Goal: Information Seeking & Learning: Learn about a topic

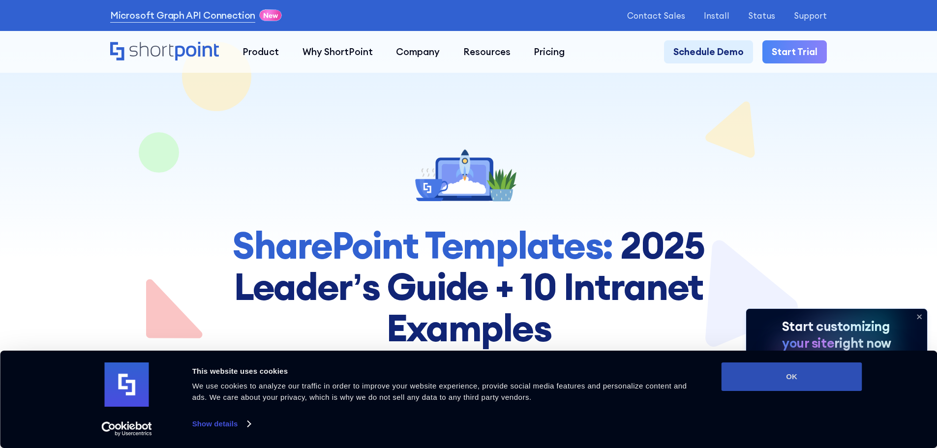
click at [791, 389] on button "OK" at bounding box center [792, 377] width 141 height 29
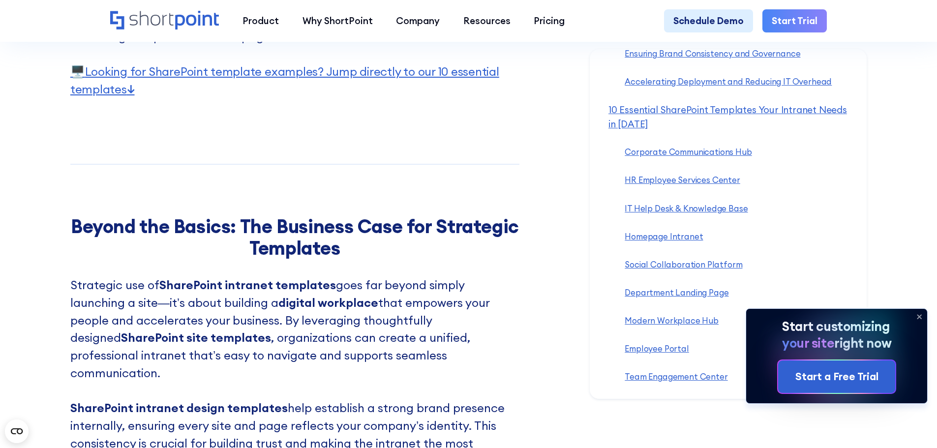
scroll to position [2853, 0]
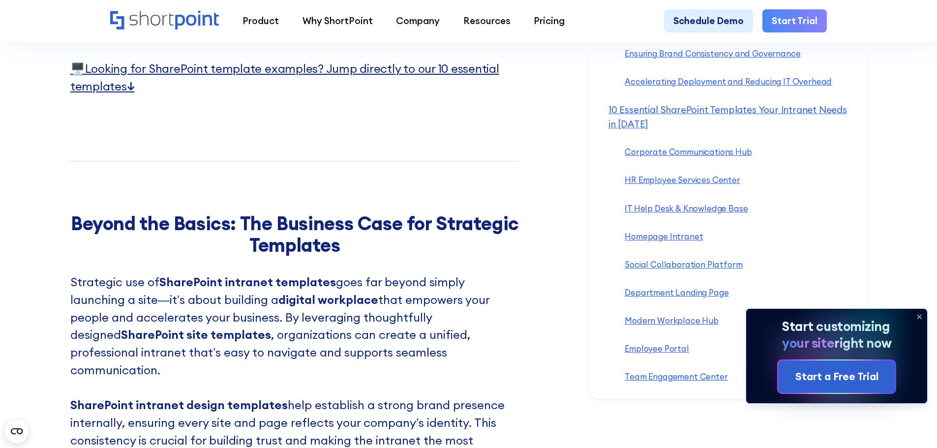
click at [346, 90] on link "🖥️ Looking for SharePoint template examples? Jump directly to our 10 essential …" at bounding box center [284, 77] width 429 height 32
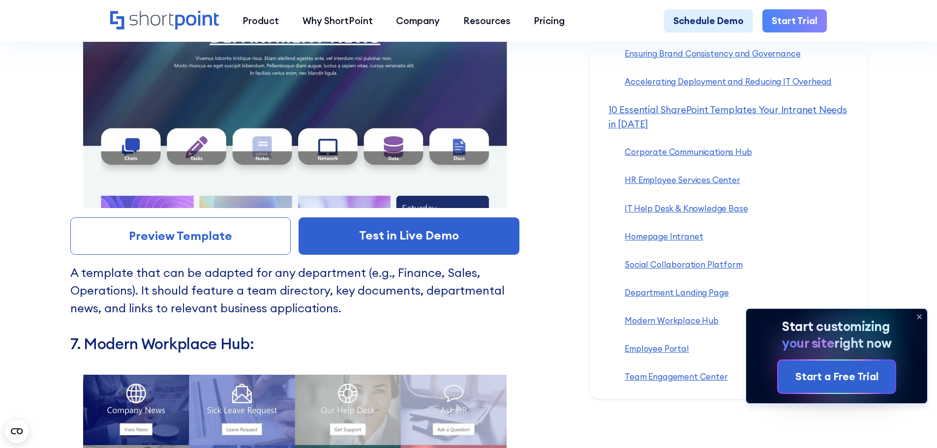
scroll to position [7499, 0]
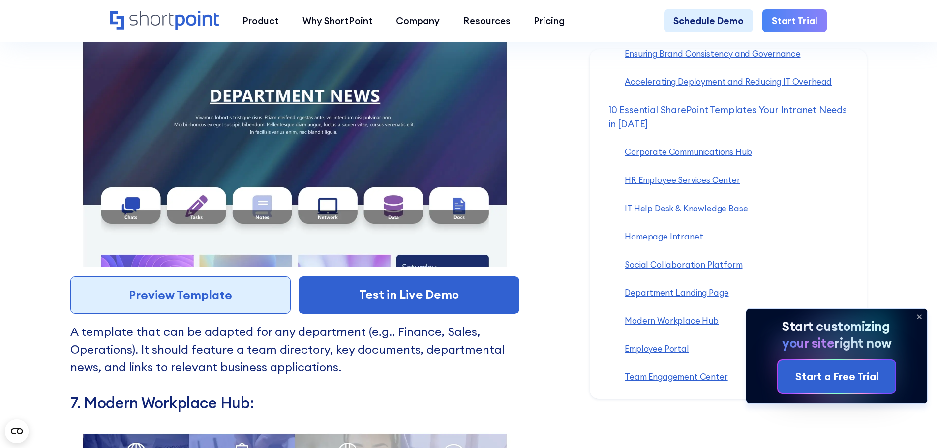
click at [159, 312] on link "Preview Template" at bounding box center [180, 294] width 221 height 37
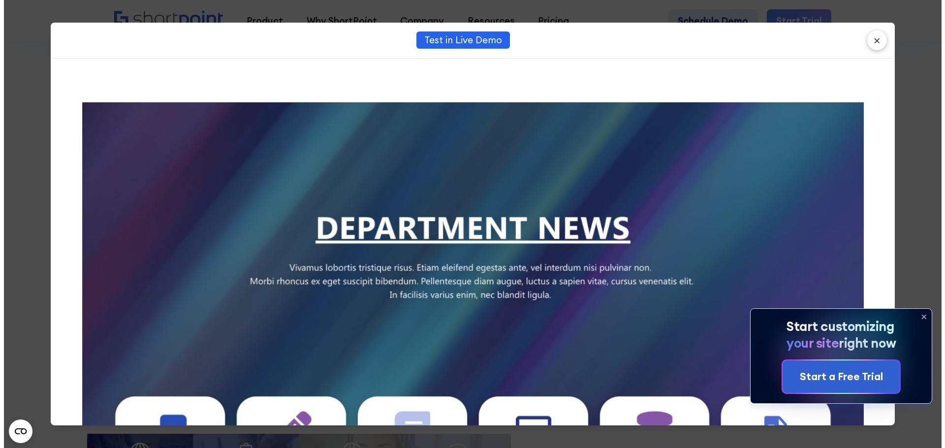
scroll to position [7577, 0]
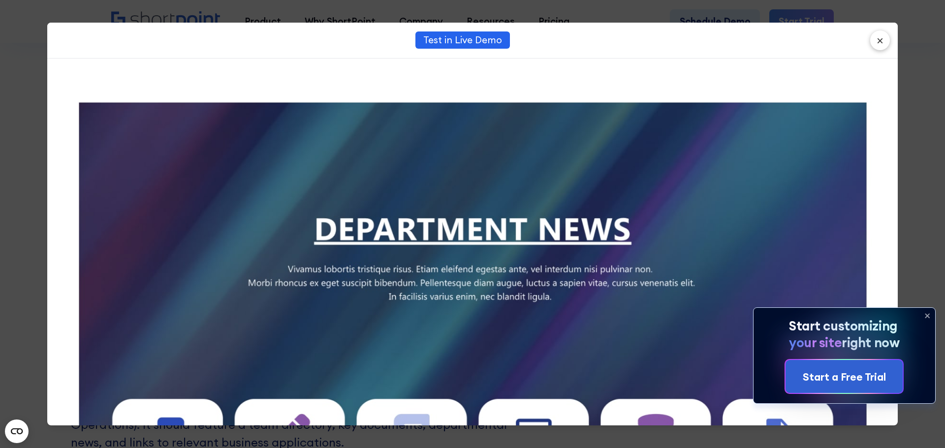
click at [930, 316] on icon at bounding box center [927, 316] width 16 height 16
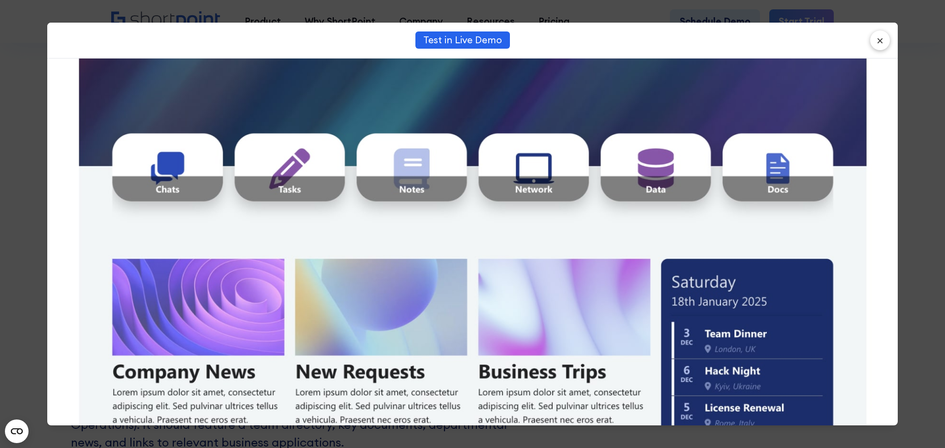
scroll to position [0, 0]
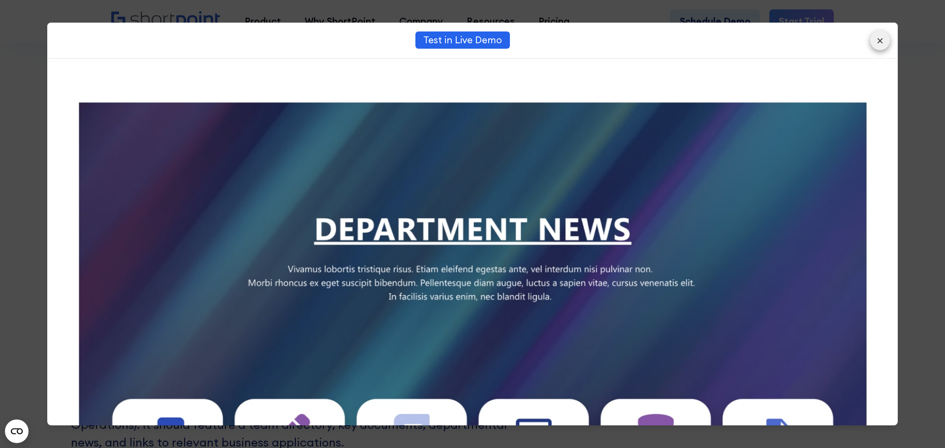
click at [882, 44] on button "×" at bounding box center [880, 41] width 20 height 20
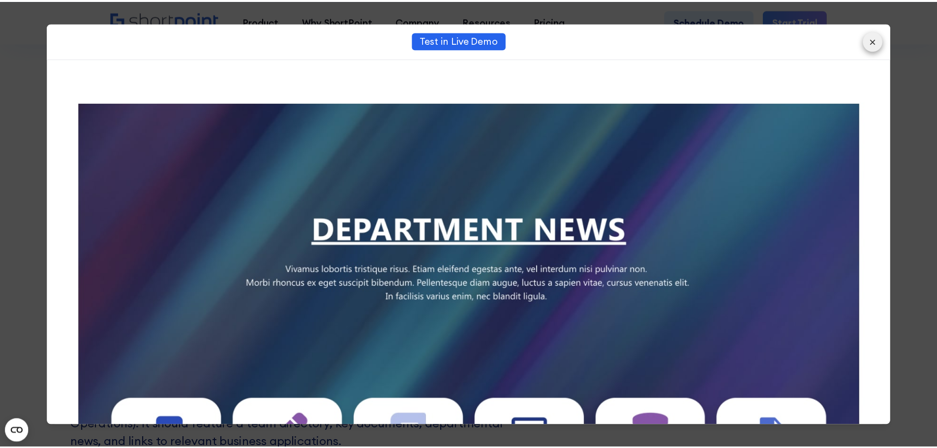
scroll to position [7598, 0]
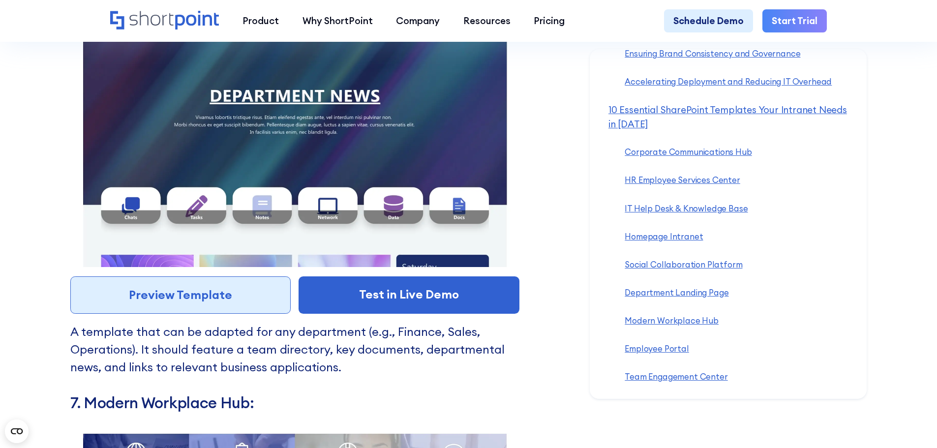
click at [199, 314] on link "Preview Template" at bounding box center [180, 294] width 221 height 37
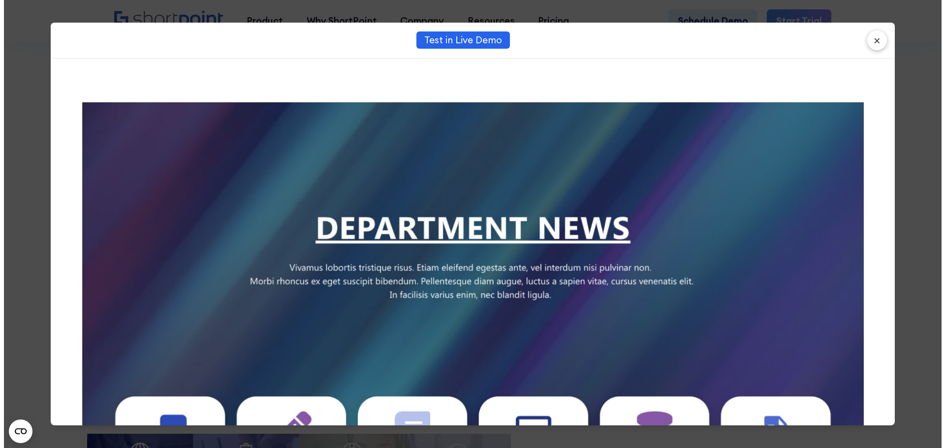
scroll to position [7577, 0]
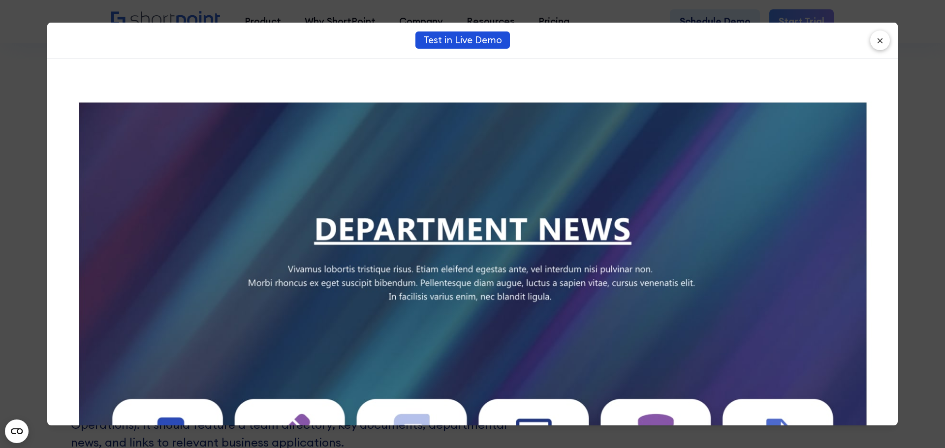
click at [462, 43] on link "Test in Live Demo" at bounding box center [462, 39] width 94 height 17
click at [877, 41] on button "×" at bounding box center [880, 41] width 20 height 20
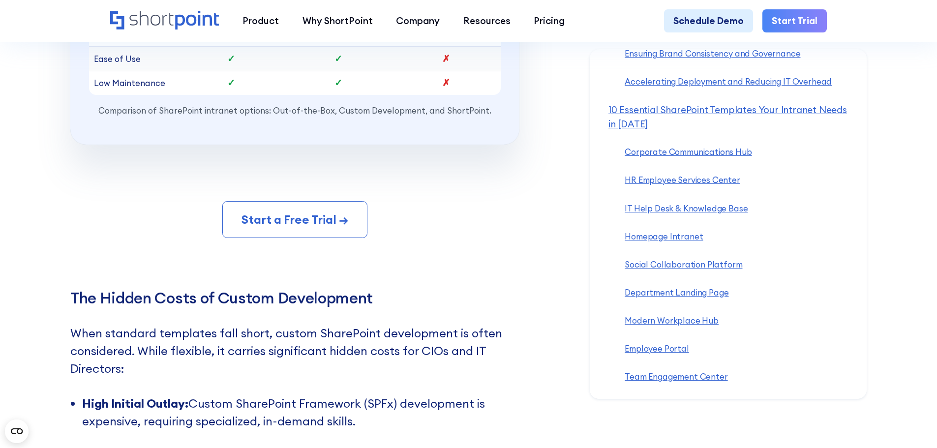
scroll to position [10352, 0]
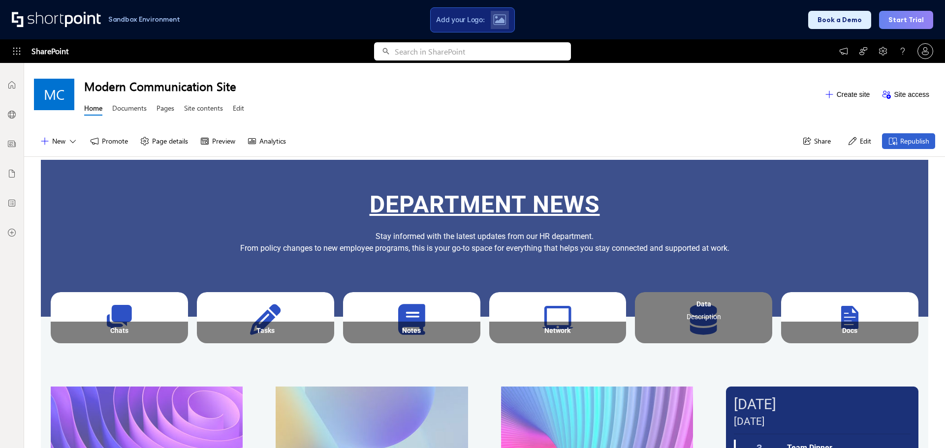
click at [688, 332] on div "Description" at bounding box center [703, 328] width 131 height 31
click at [694, 315] on div "Description" at bounding box center [703, 318] width 131 height 10
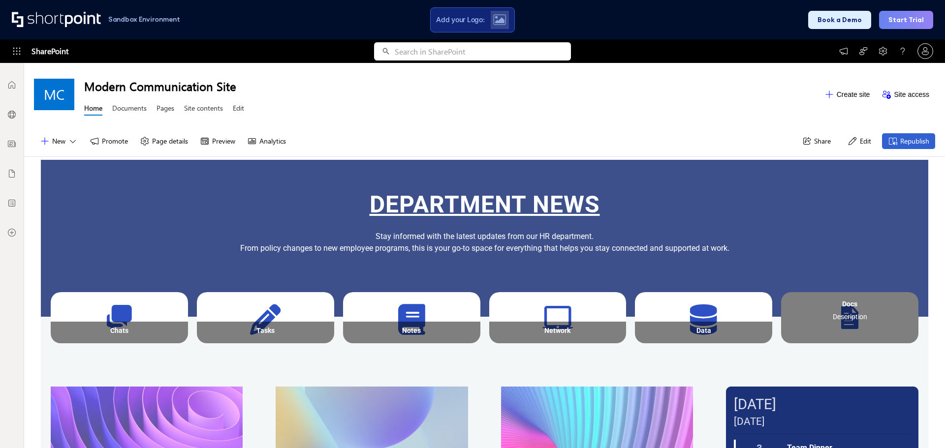
click at [825, 312] on div "Docs" at bounding box center [849, 304] width 131 height 18
